Goal: Transaction & Acquisition: Purchase product/service

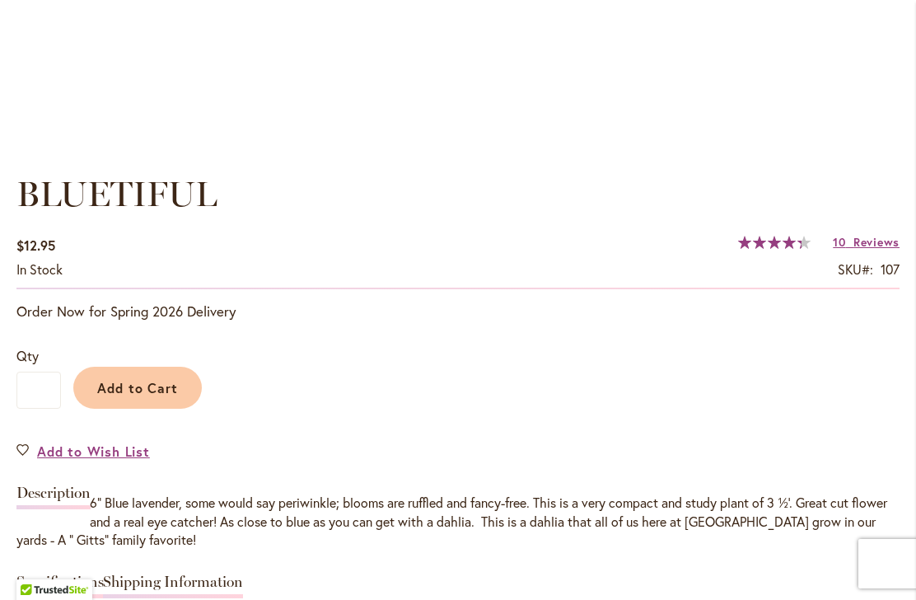
scroll to position [1091, 0]
click at [114, 396] on button "Add to Cart" at bounding box center [137, 387] width 129 height 42
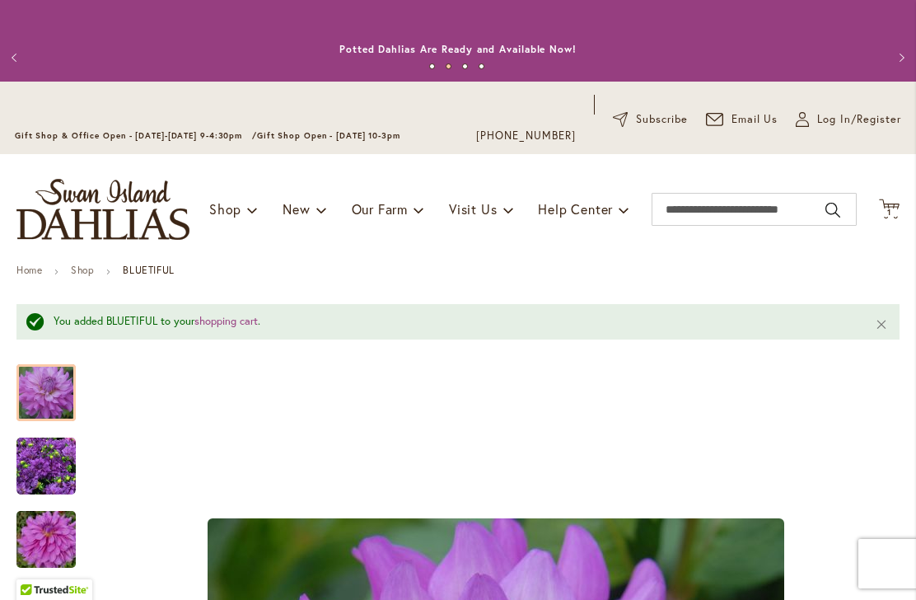
scroll to position [0, 0]
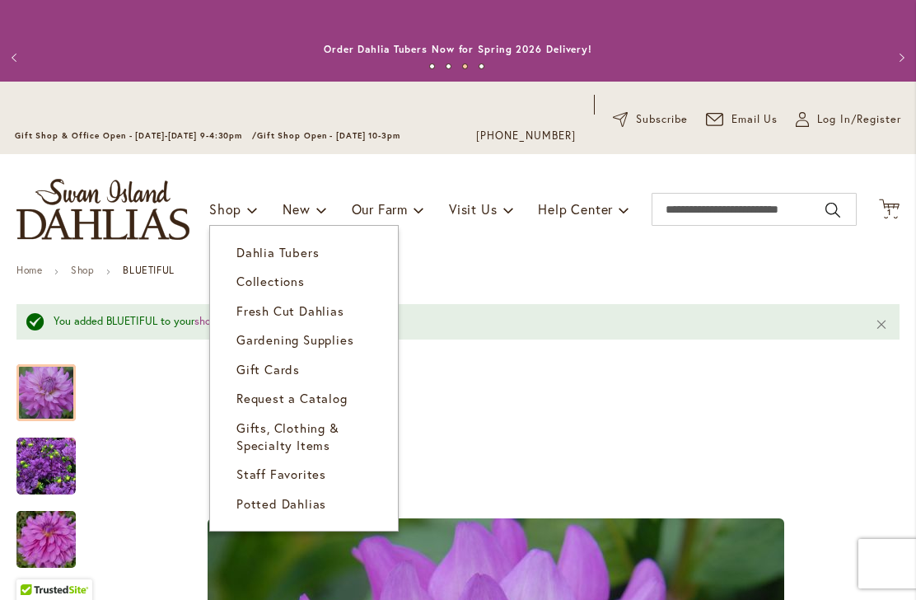
click at [232, 255] on link "Dahlia Tubers" at bounding box center [304, 252] width 188 height 29
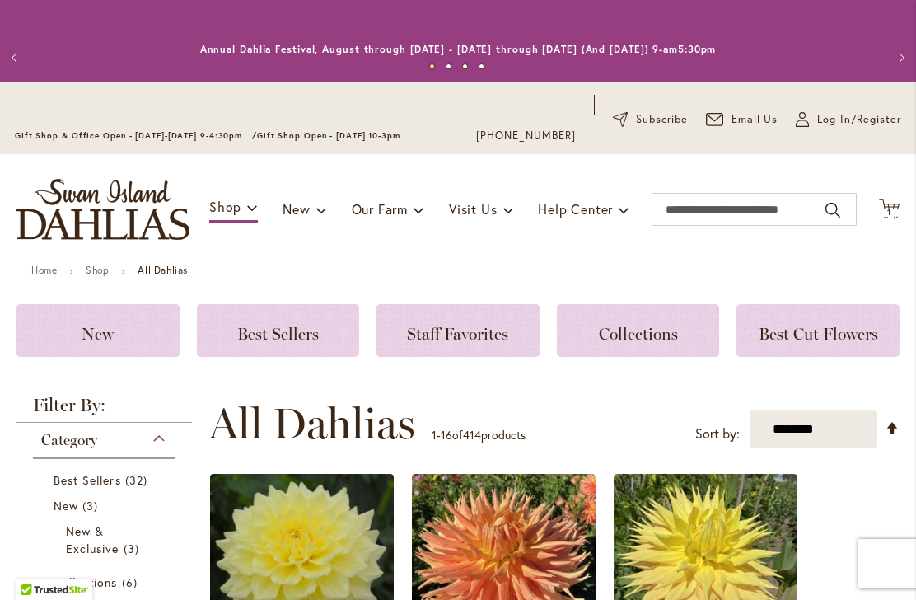
click at [839, 429] on select "**********" at bounding box center [814, 429] width 128 height 38
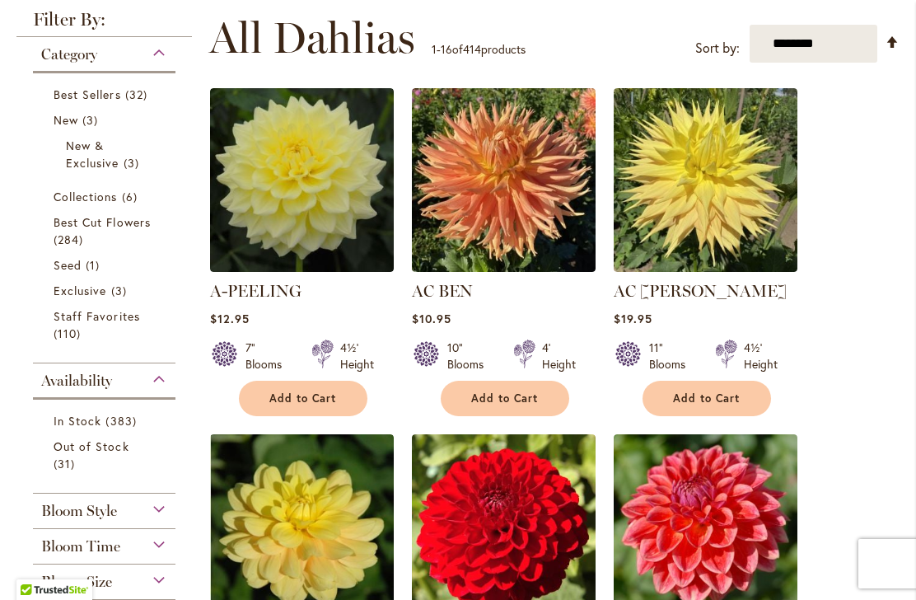
scroll to position [387, 0]
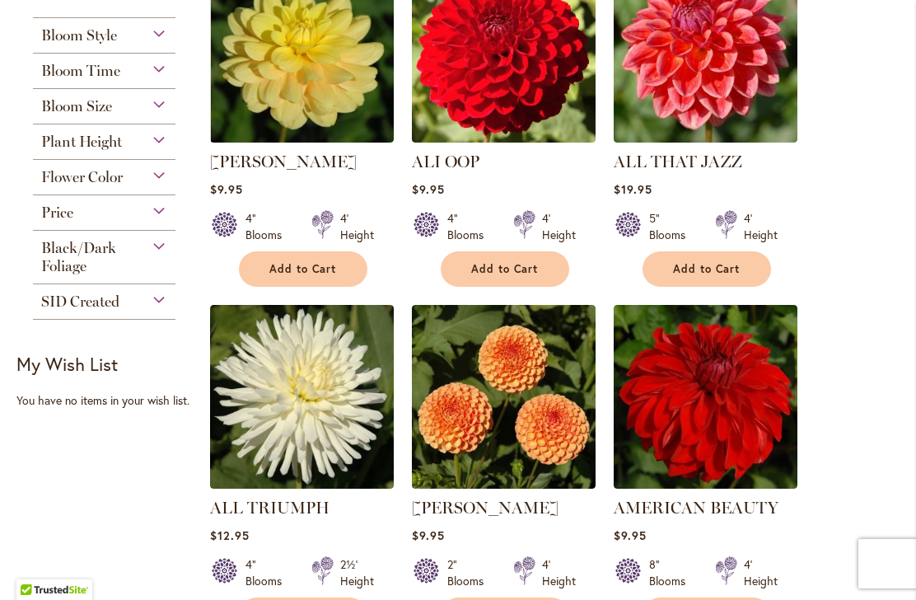
click at [737, 593] on div "AMERICAN BEAUTY Rating: 100% 8 Reviews $9.95 8" Blooms 4' Height Add to Cart" at bounding box center [706, 560] width 184 height 129
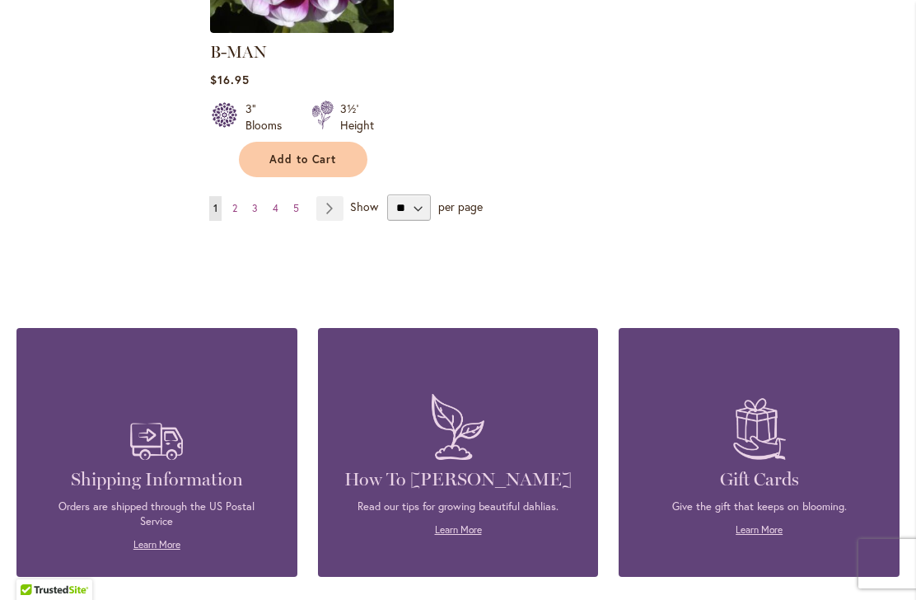
scroll to position [2384, 0]
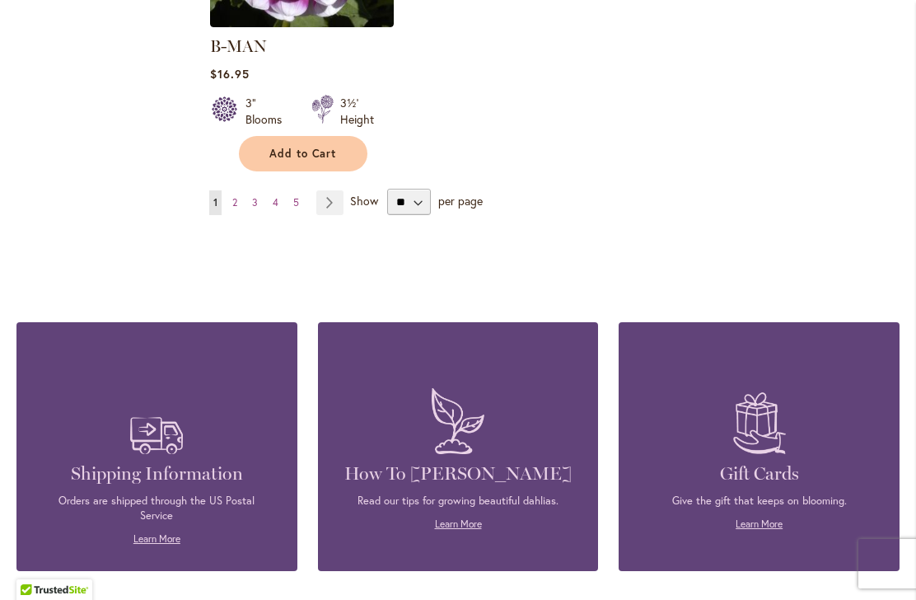
click at [467, 189] on div "Show ** ** ** ** per page" at bounding box center [416, 202] width 133 height 26
click at [424, 189] on select "** ** ** **" at bounding box center [409, 202] width 44 height 26
select select "**"
click at [241, 190] on link "Page 2" at bounding box center [234, 202] width 13 height 25
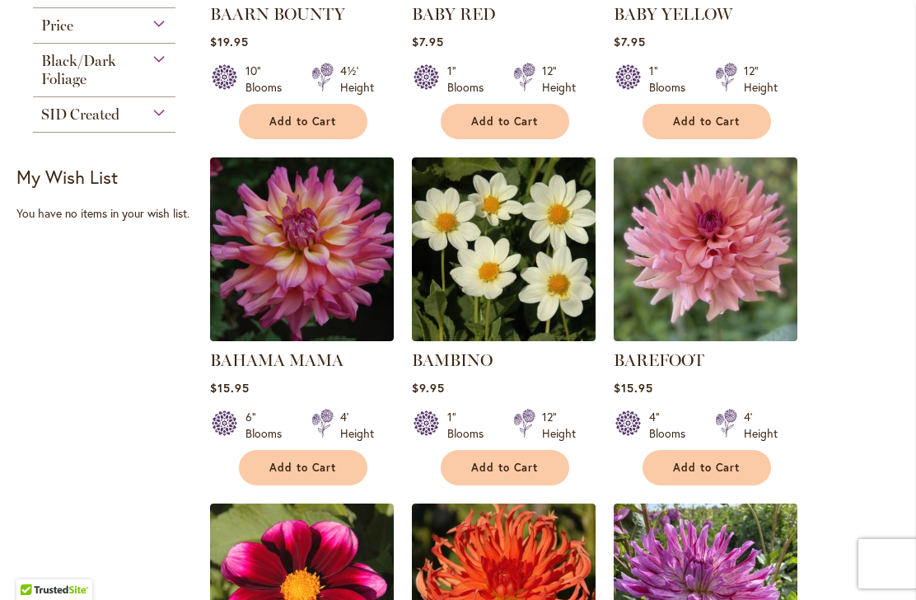
scroll to position [673, 0]
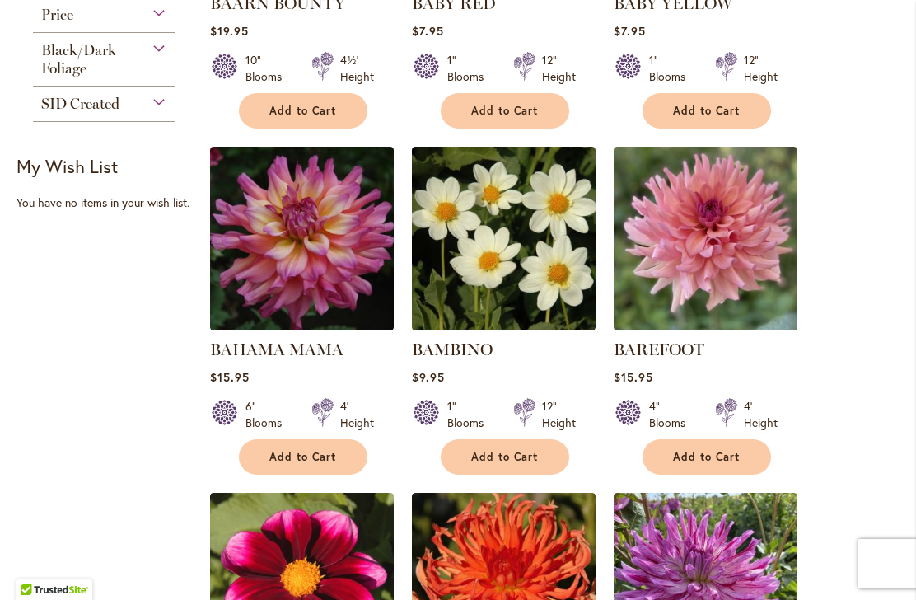
click at [271, 462] on span "Add to Cart" at bounding box center [303, 457] width 68 height 14
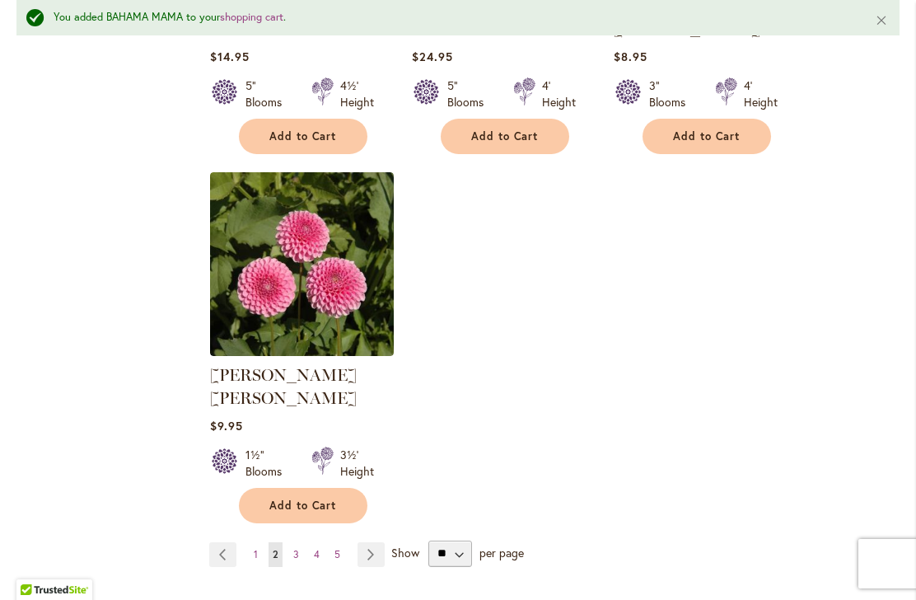
scroll to position [2080, 0]
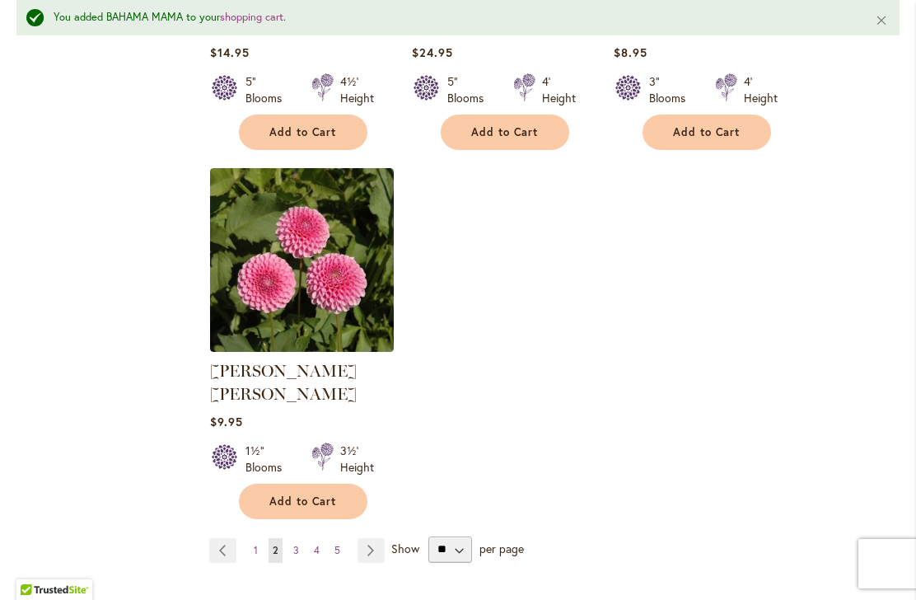
click at [378, 538] on link "Page Next" at bounding box center [371, 550] width 27 height 25
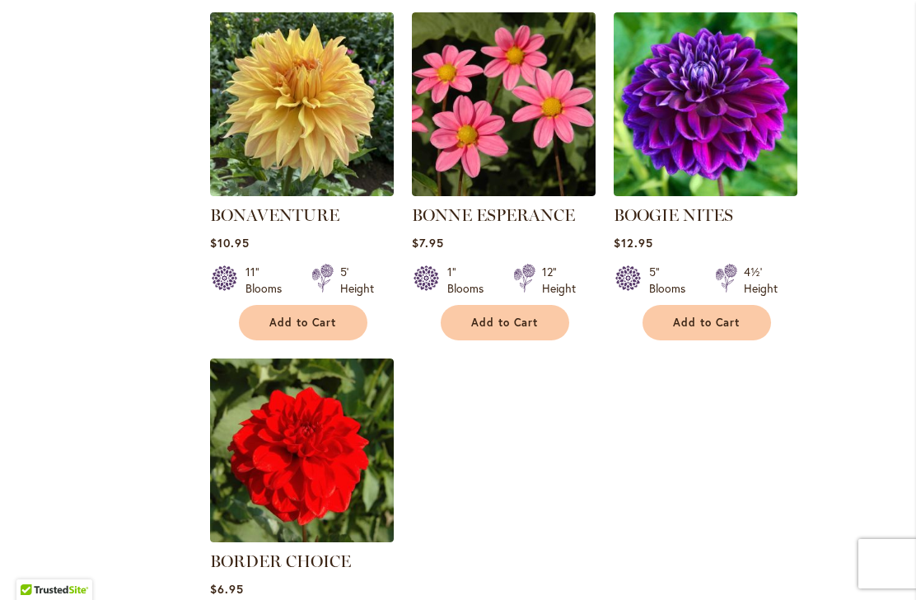
scroll to position [1860, 0]
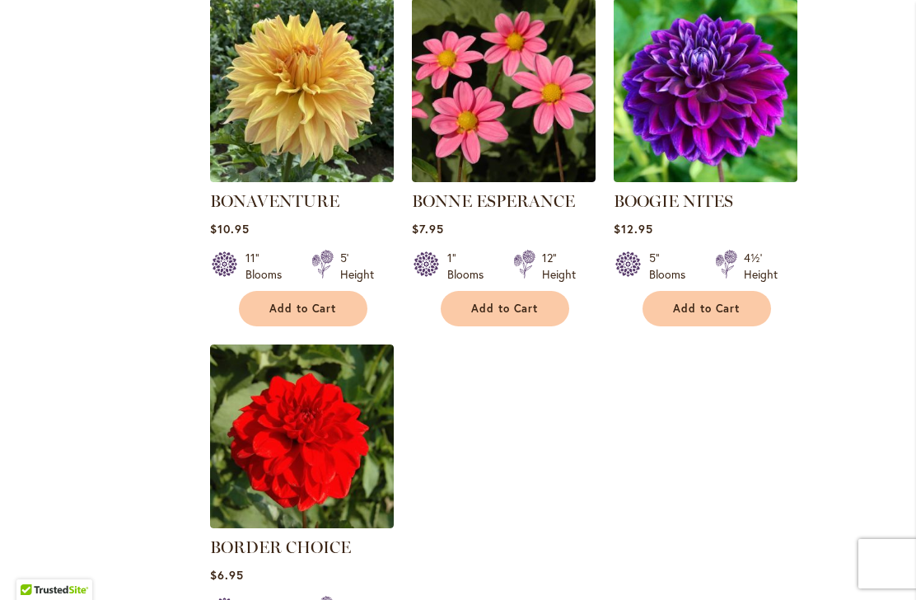
click at [712, 312] on span "Add to Cart" at bounding box center [707, 309] width 68 height 14
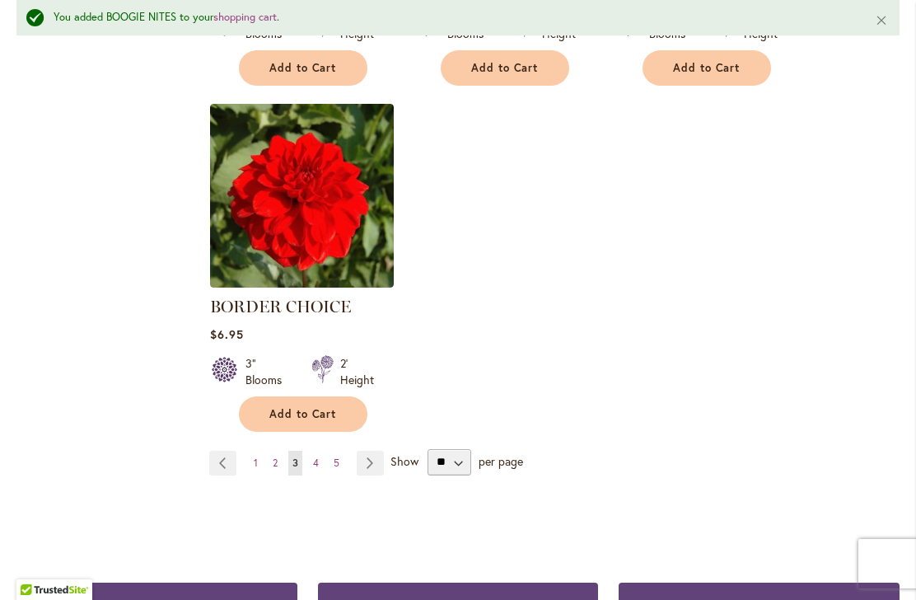
scroll to position [2164, 0]
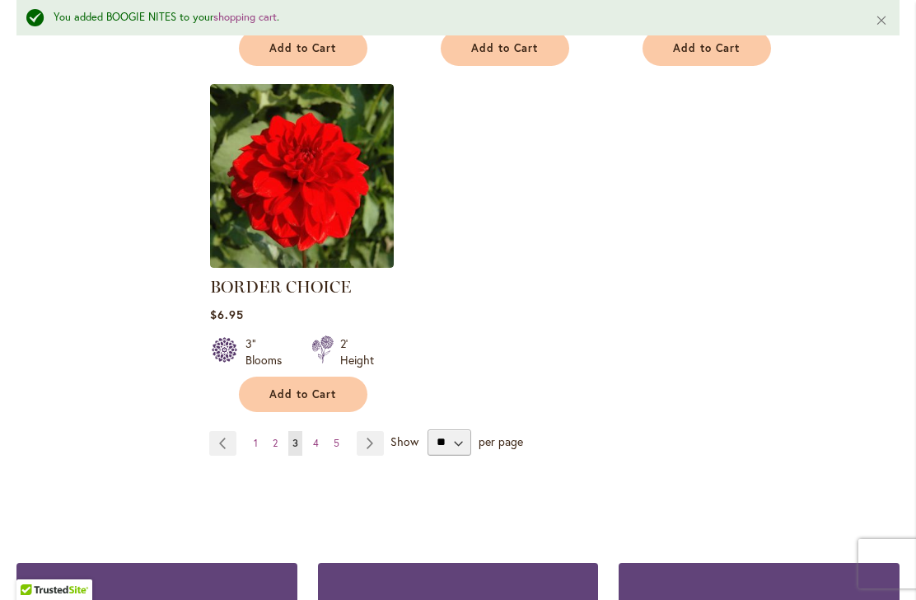
click at [405, 446] on span "Show" at bounding box center [405, 441] width 28 height 16
click at [428, 446] on select "** ** ** **" at bounding box center [450, 442] width 44 height 26
click at [398, 442] on span "Show" at bounding box center [405, 441] width 28 height 16
click at [428, 442] on select "** ** ** **" at bounding box center [450, 442] width 44 height 26
click at [366, 446] on link "Page Next" at bounding box center [370, 443] width 27 height 25
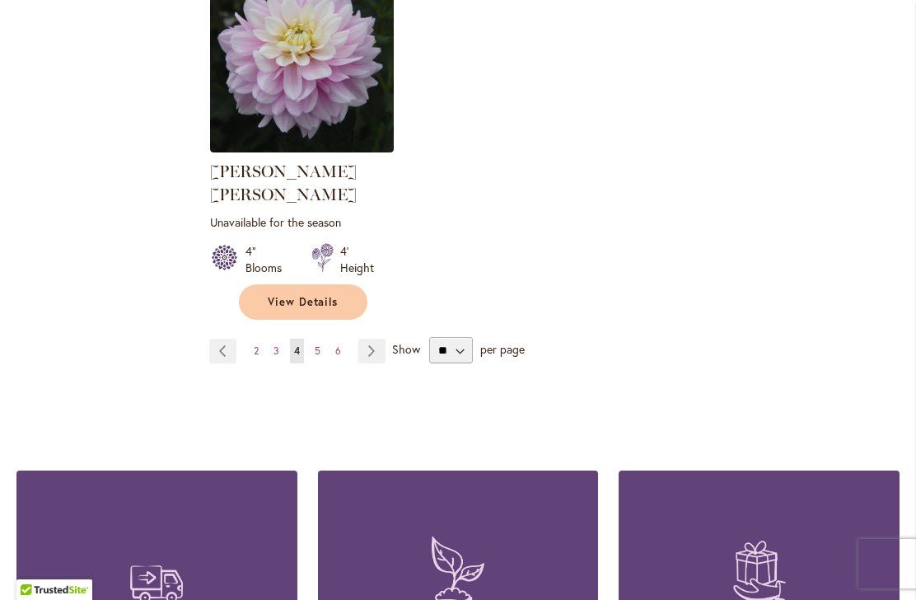
scroll to position [2267, 0]
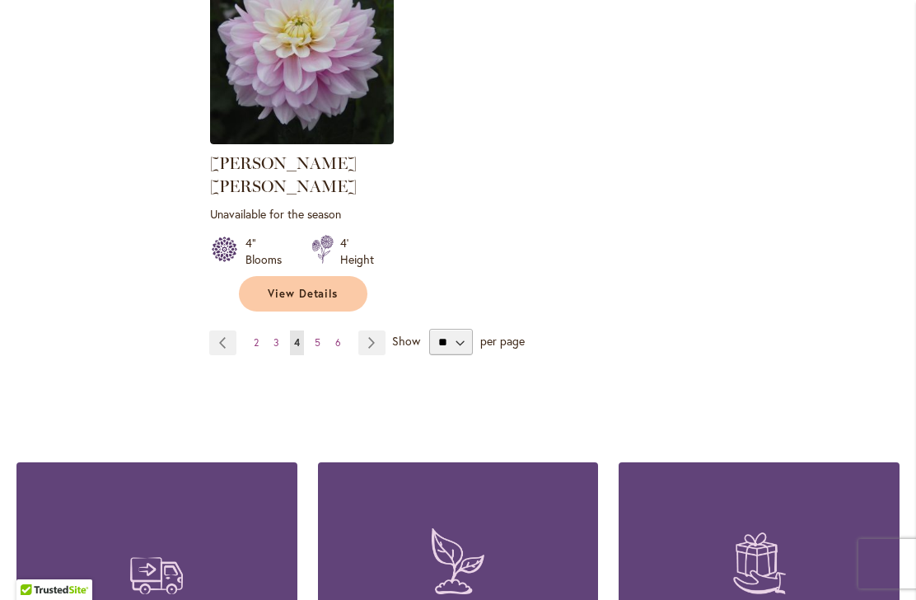
click at [377, 330] on link "Page Next" at bounding box center [371, 342] width 27 height 25
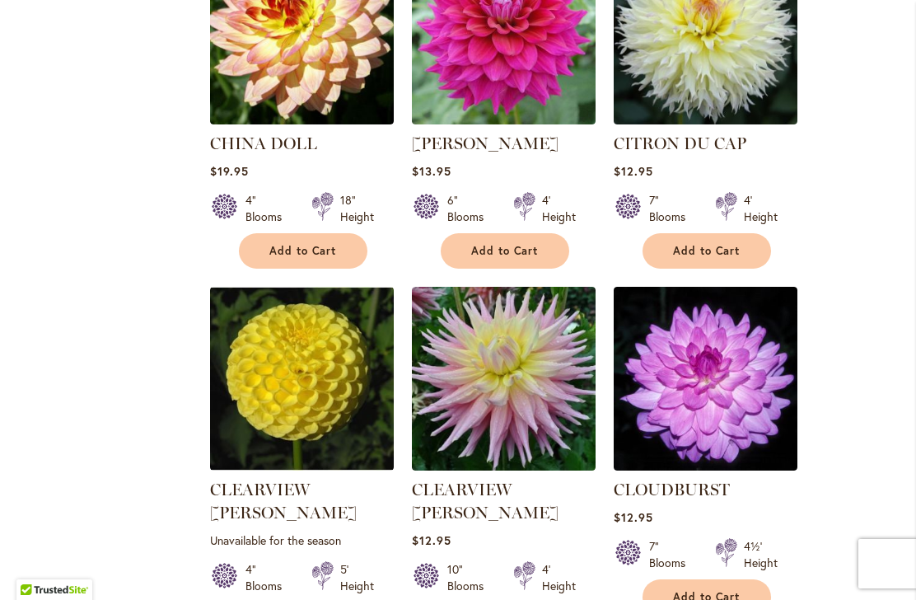
scroll to position [1595, 0]
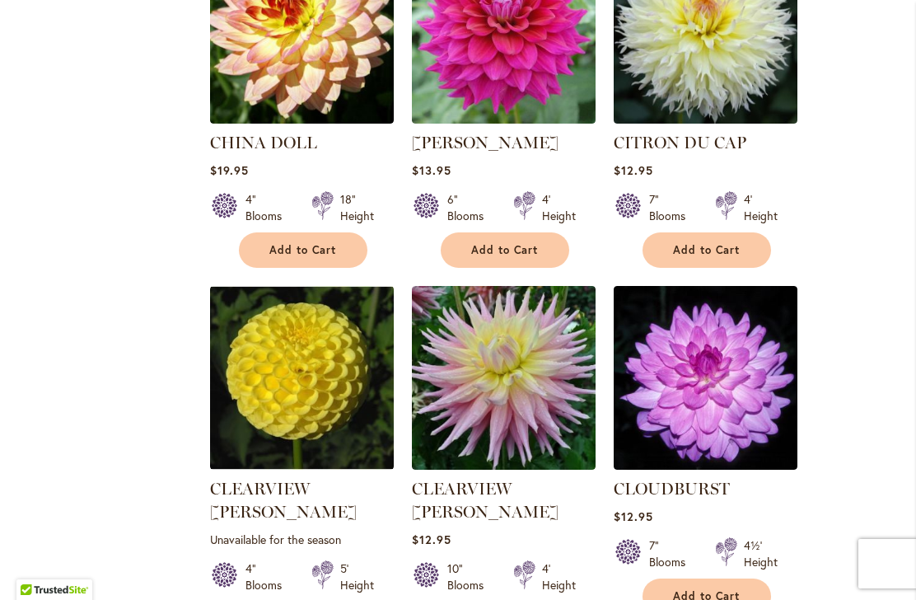
click at [759, 411] on img at bounding box center [706, 378] width 184 height 184
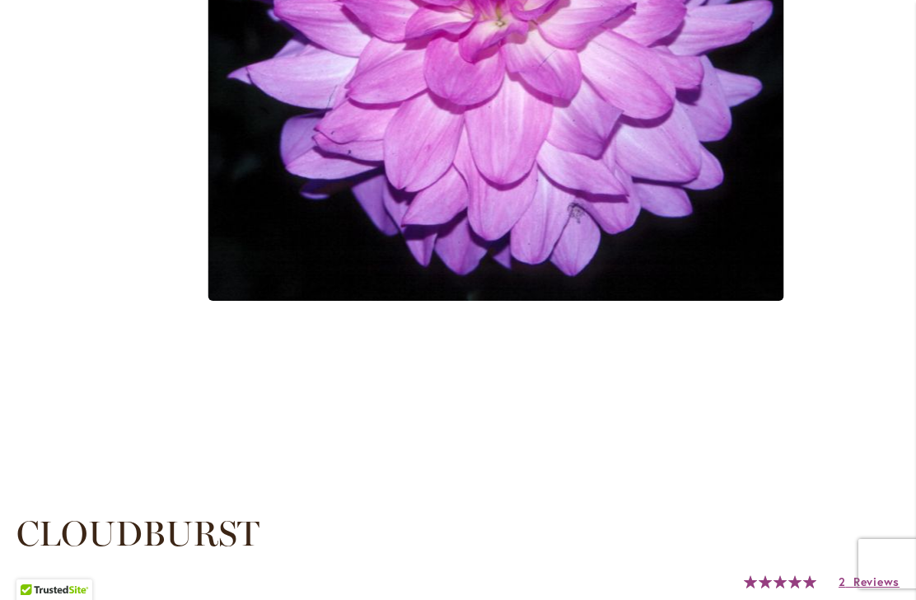
scroll to position [751, 0]
click at [679, 597] on div "$12.95 In stock SKU 112 Rating: 100 % of 100 2 Reviews Add Your Review" at bounding box center [457, 600] width 883 height 58
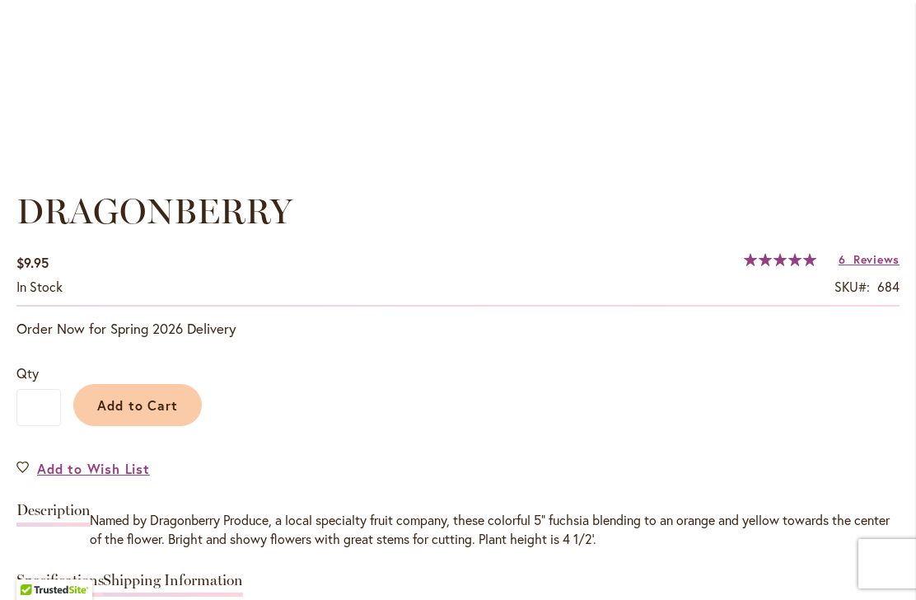
scroll to position [1073, 0]
click at [105, 407] on span "Add to Cart" at bounding box center [138, 404] width 82 height 17
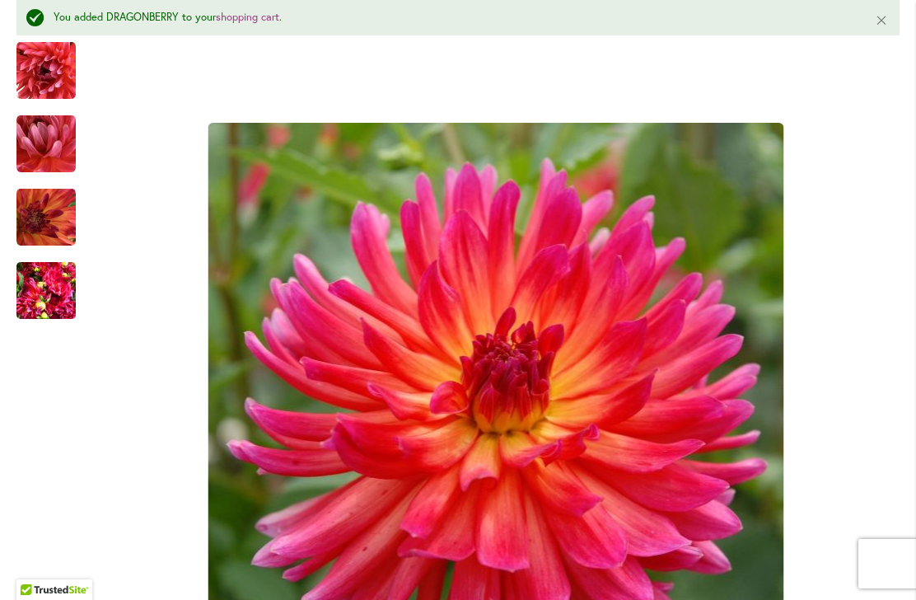
scroll to position [383, 0]
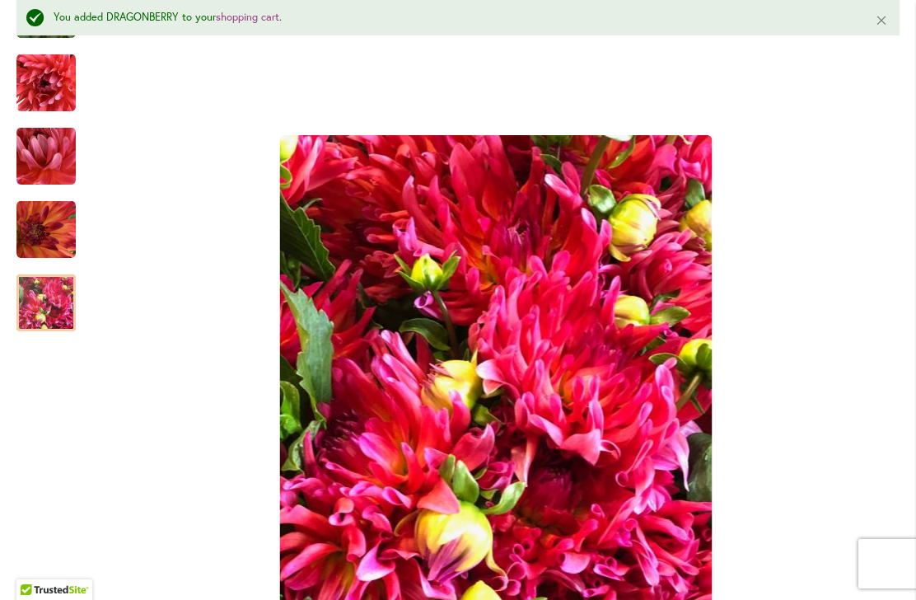
click at [30, 236] on img "DRAGONBERRY" at bounding box center [45, 228] width 59 height 59
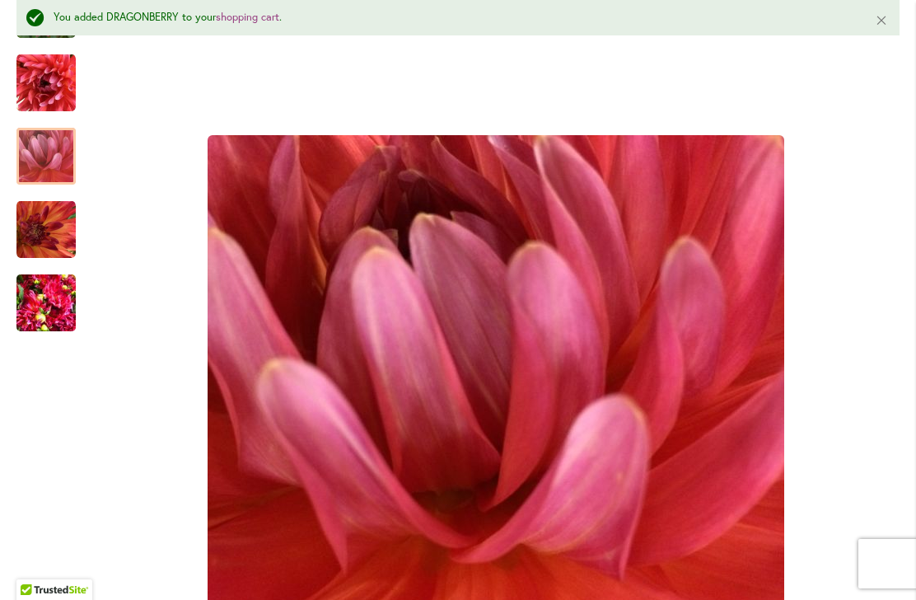
click at [27, 176] on div at bounding box center [45, 156] width 59 height 57
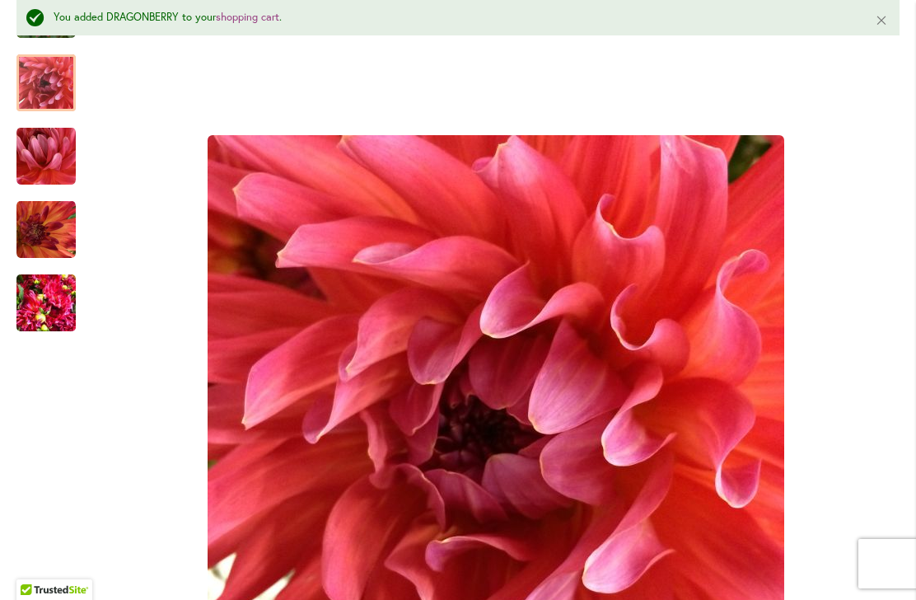
click at [36, 86] on img "DRAGONBERRY" at bounding box center [45, 82] width 59 height 59
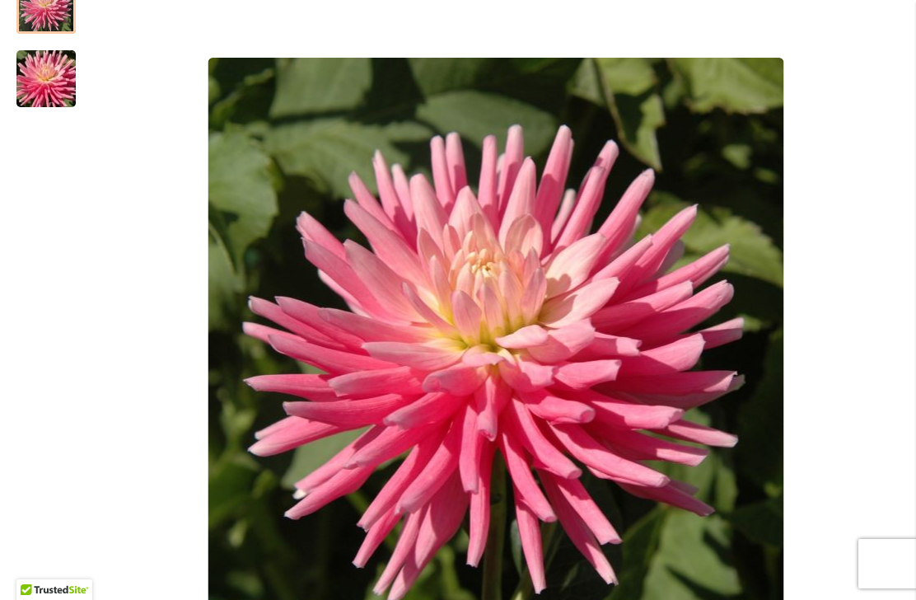
scroll to position [395, 0]
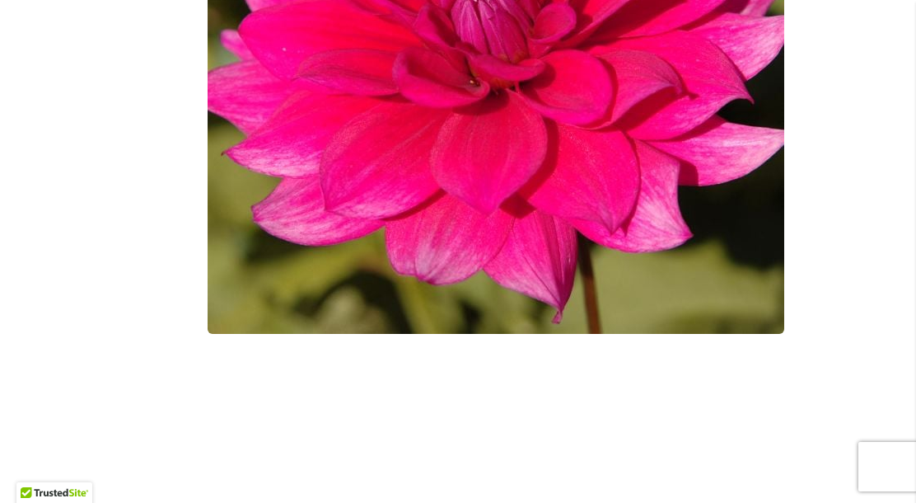
scroll to position [714, 0]
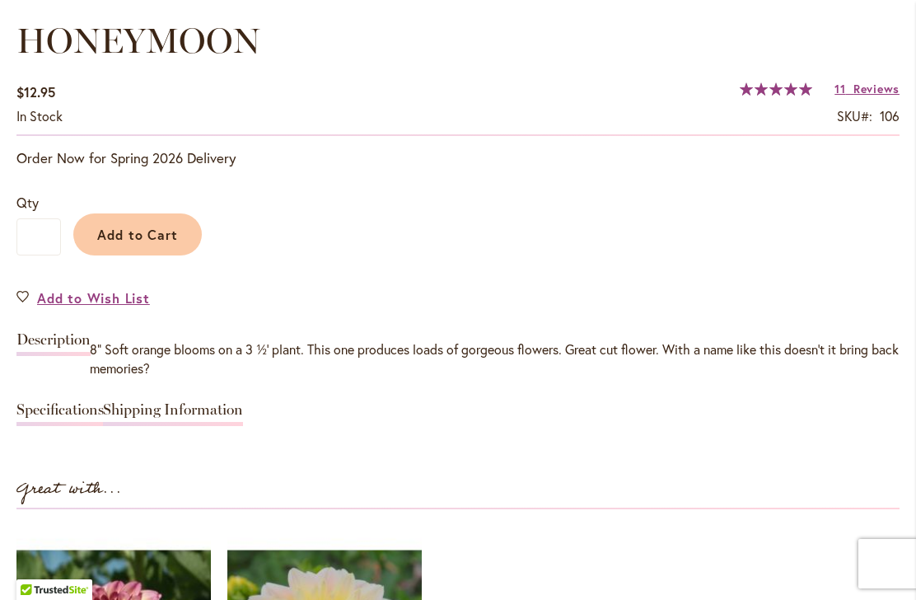
scroll to position [1243, 0]
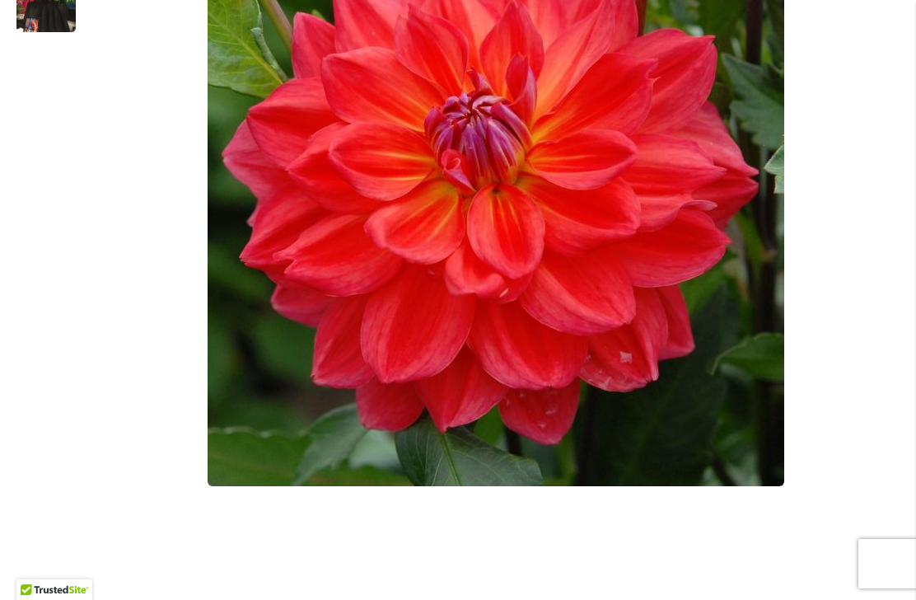
scroll to position [549, 0]
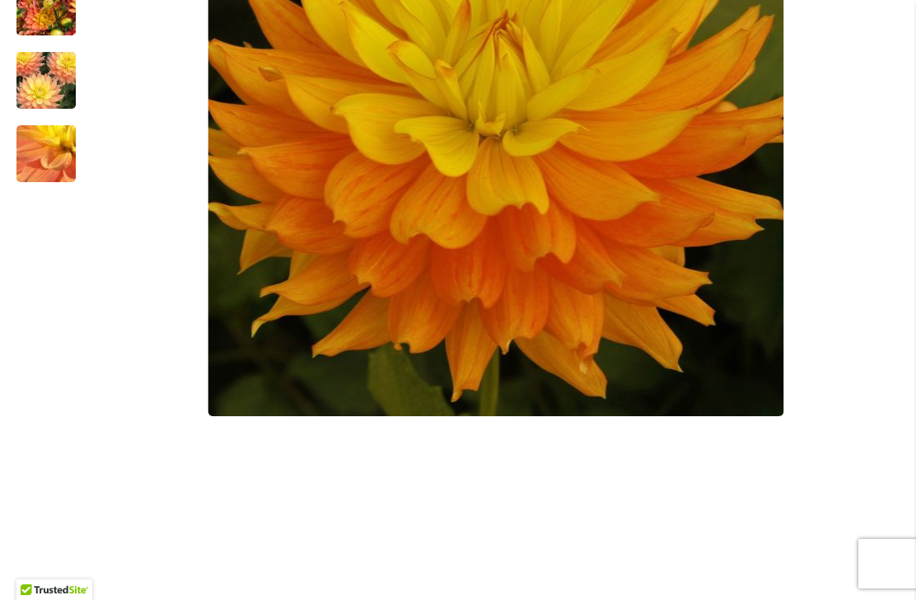
scroll to position [610, 0]
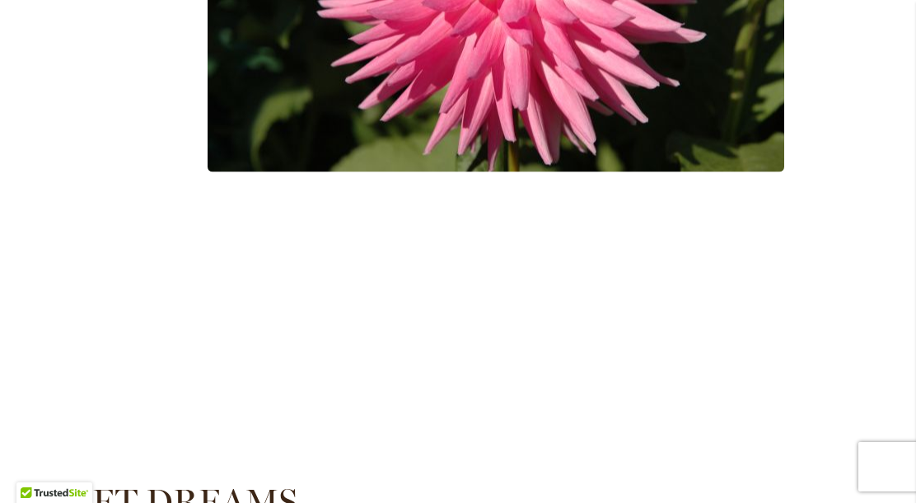
scroll to position [816, 0]
